Goal: Information Seeking & Learning: Learn about a topic

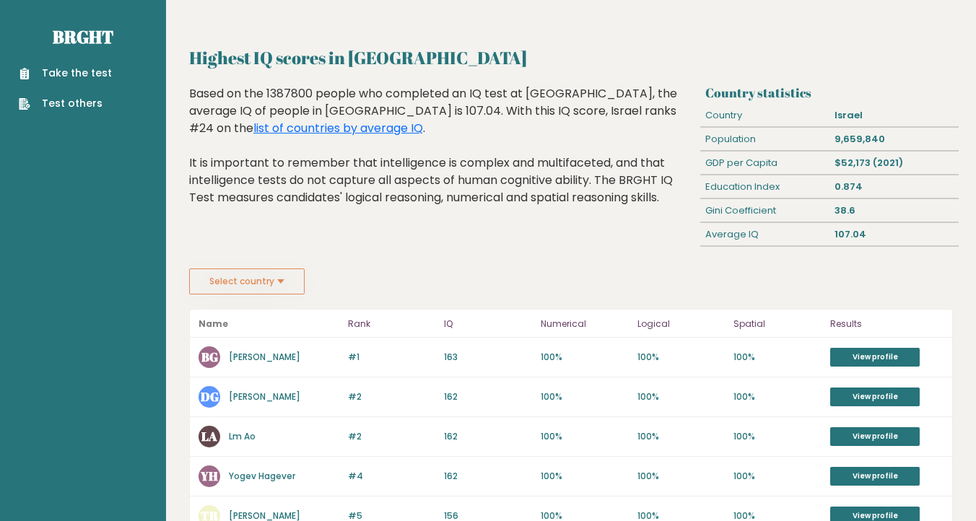
click at [491, 207] on div "Based on the 1387800 people who completed an IQ test at [GEOGRAPHIC_DATA], the …" at bounding box center [441, 156] width 505 height 143
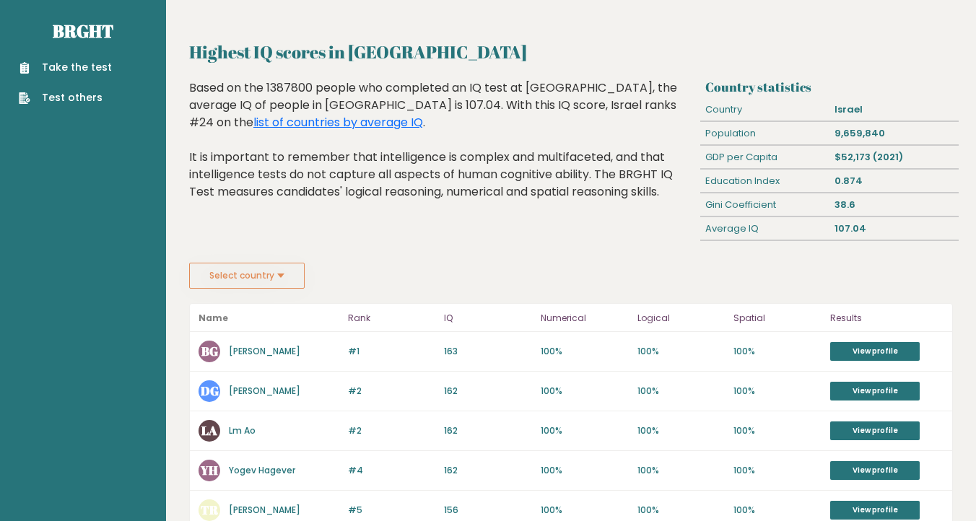
scroll to position [6, 0]
click at [236, 344] on link "Ben G" at bounding box center [264, 350] width 71 height 12
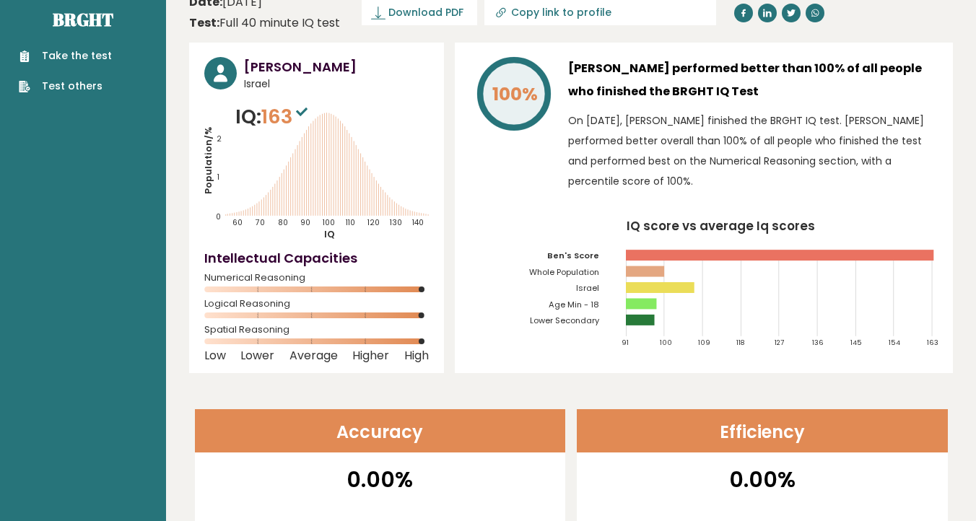
scroll to position [20, 0]
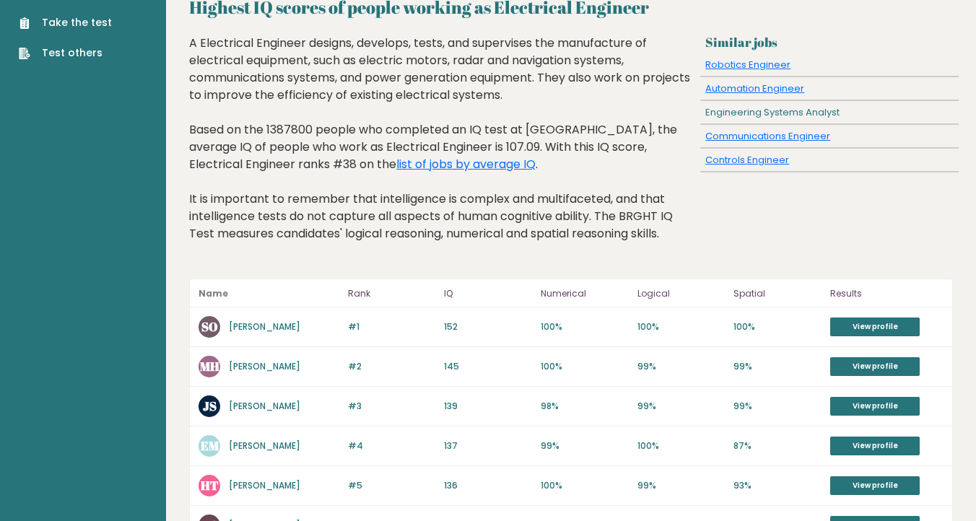
scroll to position [52, 0]
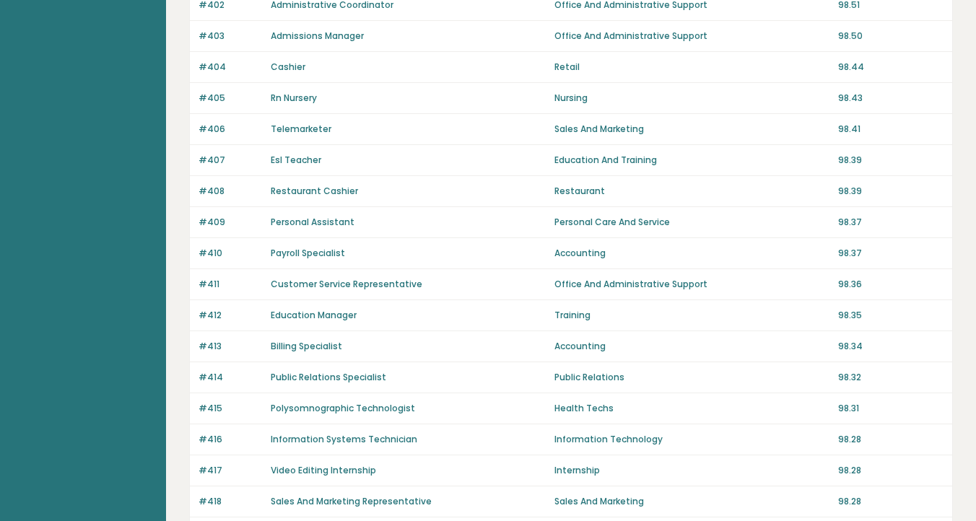
scroll to position [202, 0]
